Goal: Information Seeking & Learning: Learn about a topic

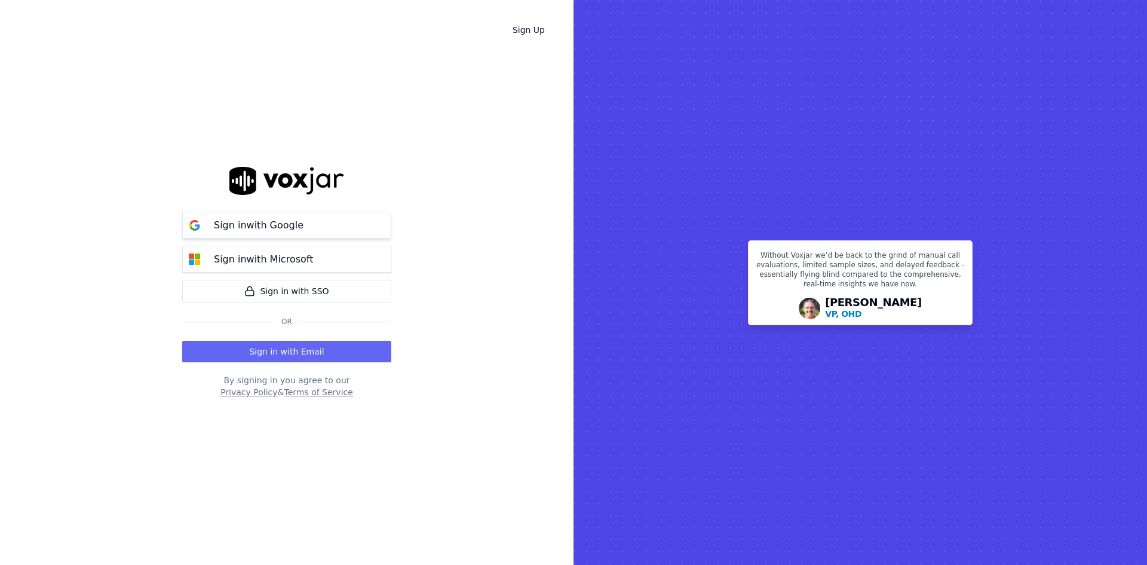
click at [271, 218] on p "Sign in with Google" at bounding box center [259, 225] width 90 height 14
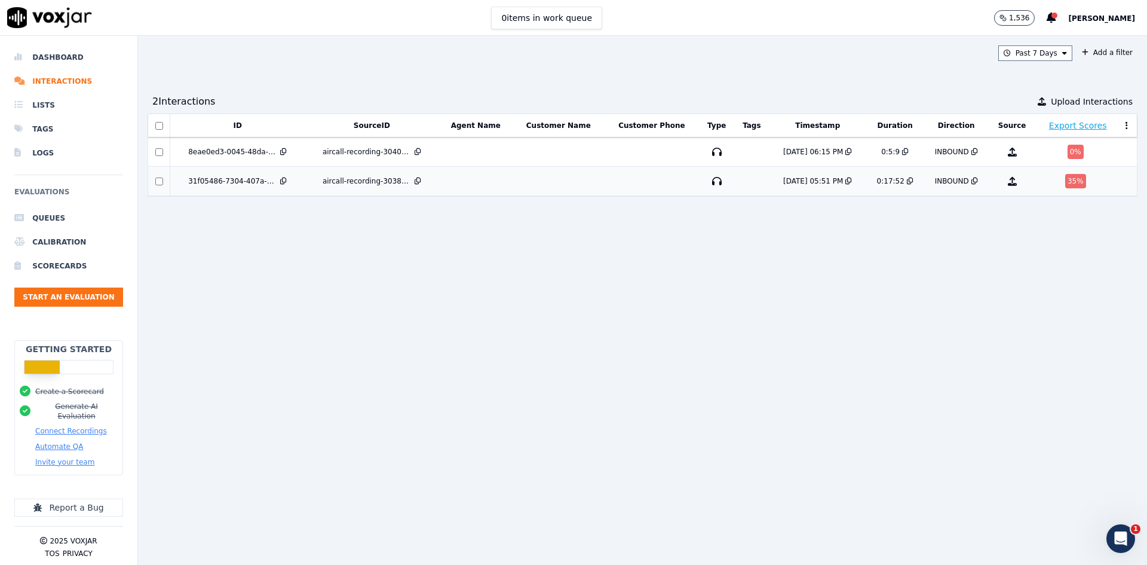
click at [995, 196] on td at bounding box center [1012, 181] width 47 height 29
